Goal: Obtain resource: Obtain resource

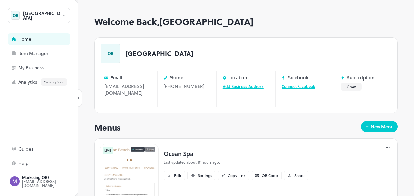
scroll to position [65, 0]
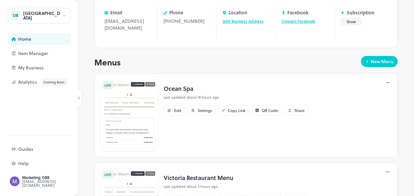
click at [133, 114] on img at bounding box center [129, 115] width 59 height 73
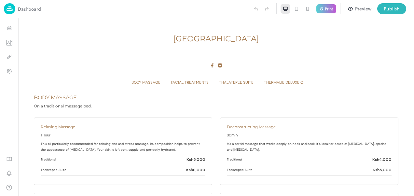
click at [9, 6] on img at bounding box center [9, 8] width 11 height 11
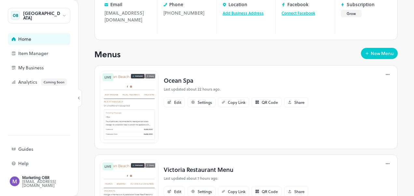
scroll to position [65, 0]
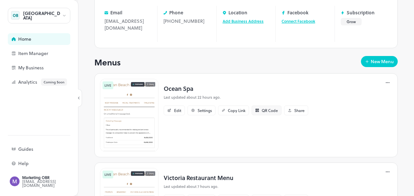
click at [260, 105] on div "QR Code" at bounding box center [266, 110] width 30 height 10
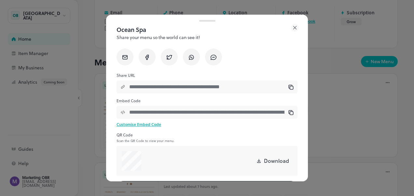
click at [267, 160] on p "Download" at bounding box center [276, 161] width 25 height 8
click at [330, 160] on div at bounding box center [207, 98] width 414 height 196
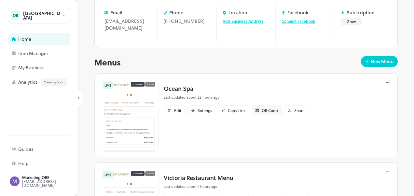
click at [258, 109] on icon at bounding box center [257, 109] width 1 height 1
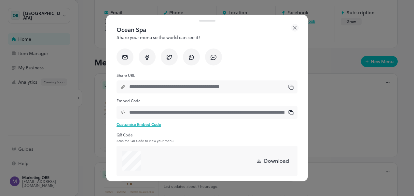
click at [293, 25] on icon at bounding box center [295, 28] width 8 height 8
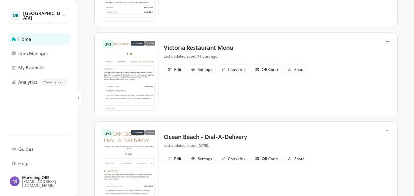
scroll to position [163, 0]
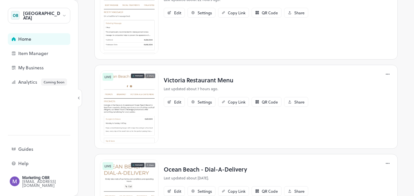
click at [134, 94] on img at bounding box center [129, 106] width 59 height 73
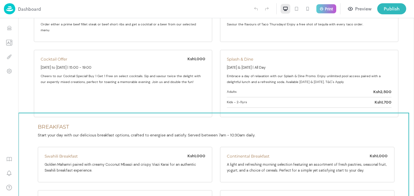
scroll to position [33, 0]
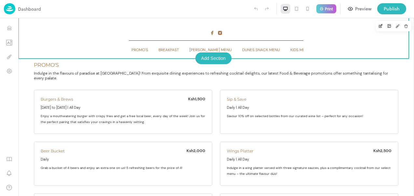
click at [365, 41] on div "PROMO'S BREAKFAST [PERSON_NAME] MENU DUNES SNACK MENU KIDS MENU BEVERAGES COCKT…" at bounding box center [216, 47] width 364 height 21
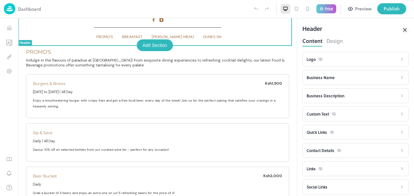
click at [10, 8] on img at bounding box center [9, 8] width 11 height 11
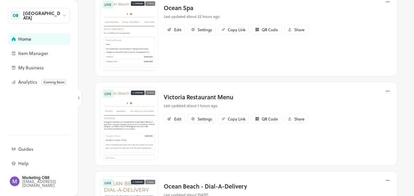
scroll to position [195, 0]
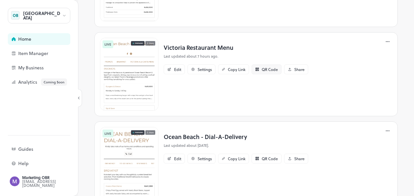
click at [268, 67] on div "QR Code" at bounding box center [269, 69] width 16 height 4
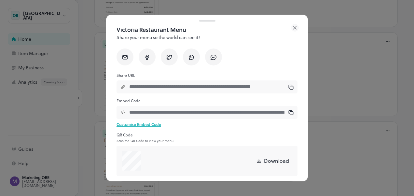
click at [259, 89] on input "**********" at bounding box center [206, 86] width 163 height 13
click at [330, 66] on div at bounding box center [207, 98] width 414 height 196
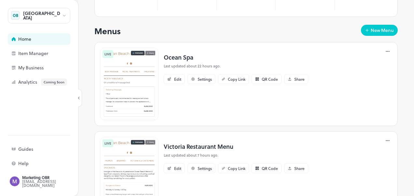
scroll to position [82, 0]
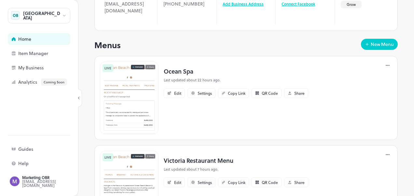
click at [140, 91] on img at bounding box center [129, 97] width 59 height 73
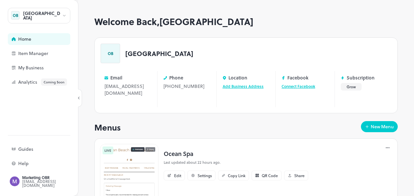
scroll to position [65, 0]
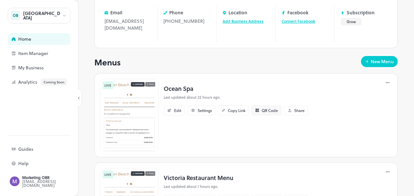
click at [263, 108] on div "QR Code" at bounding box center [269, 110] width 16 height 4
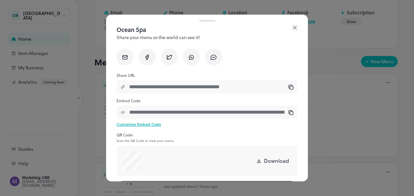
click at [332, 138] on div at bounding box center [207, 98] width 414 height 196
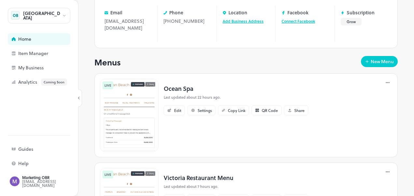
click at [123, 114] on img at bounding box center [129, 115] width 59 height 73
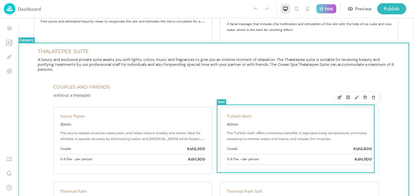
scroll to position [390, 0]
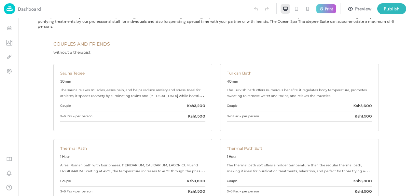
click at [12, 9] on img at bounding box center [9, 8] width 11 height 11
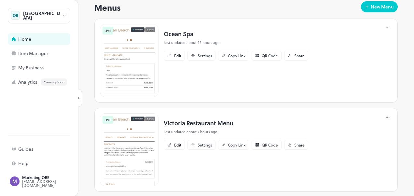
scroll to position [130, 0]
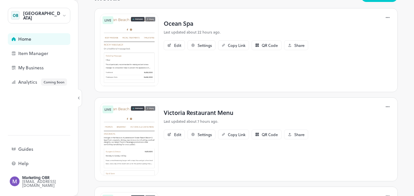
click at [130, 131] on img at bounding box center [129, 139] width 59 height 73
